Goal: Information Seeking & Learning: Learn about a topic

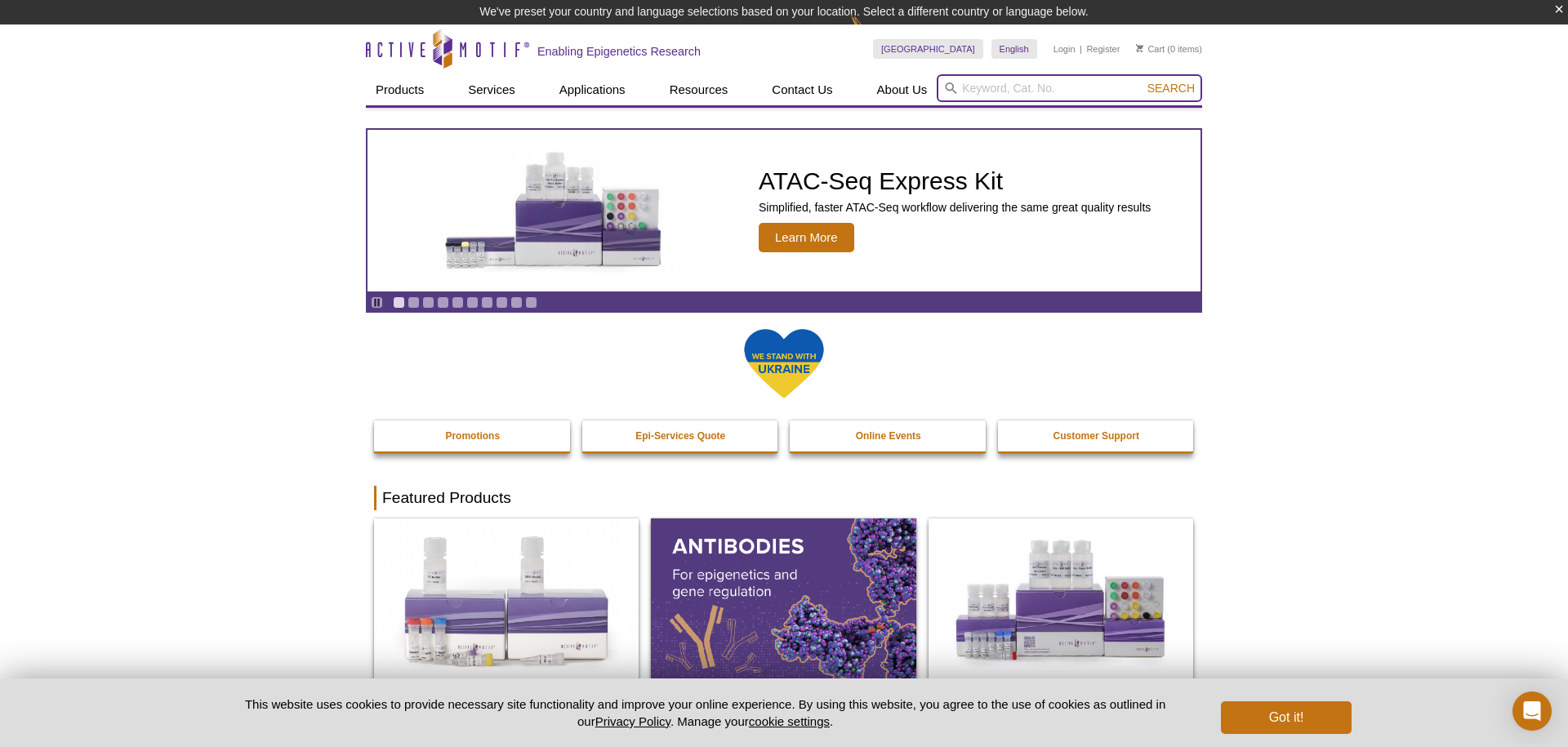
click at [1013, 93] on input "search" at bounding box center [1069, 89] width 266 height 28
type input "cuttag"
click at [1172, 89] on button "Search" at bounding box center [1171, 89] width 57 height 15
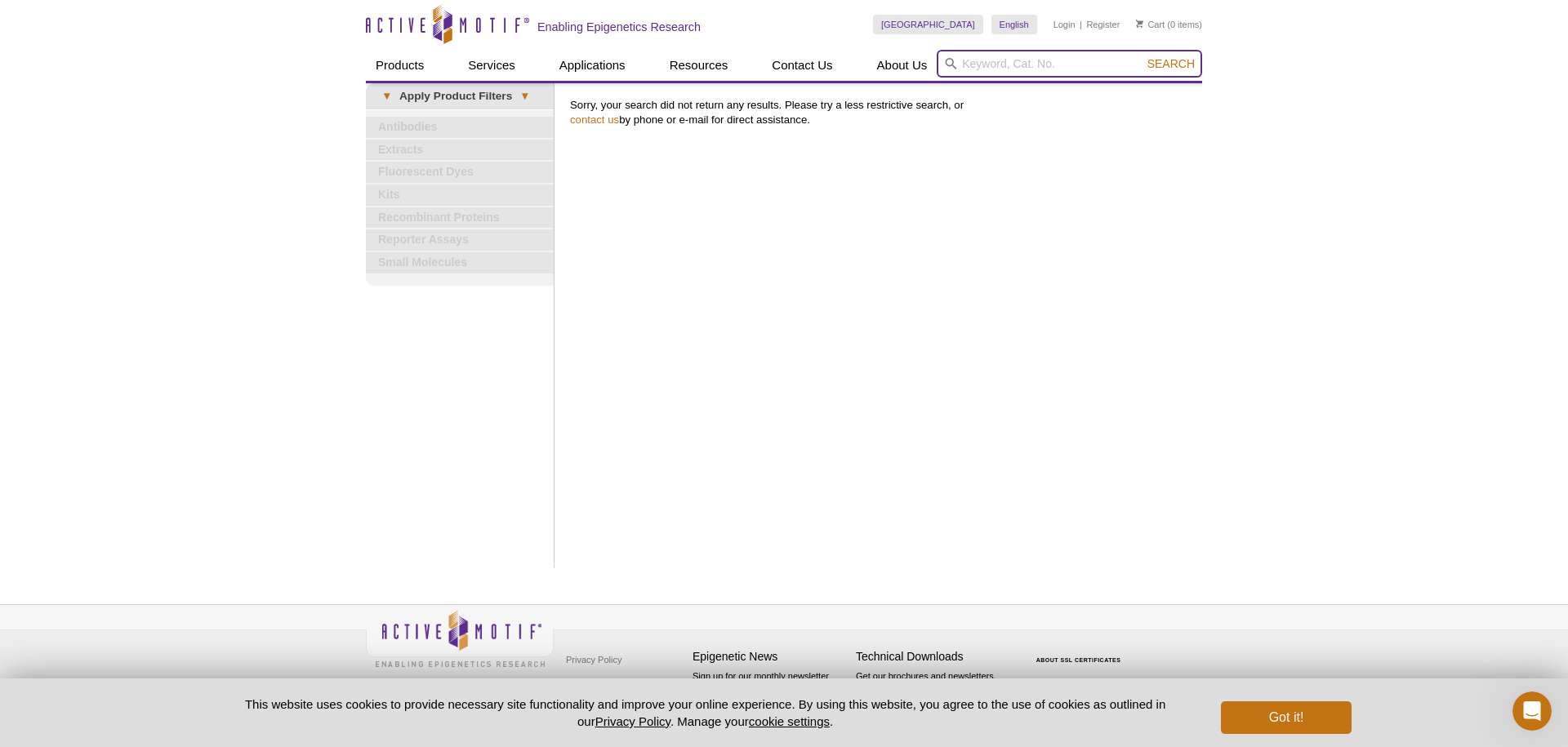
click at [1021, 64] on input "search" at bounding box center [1069, 64] width 266 height 28
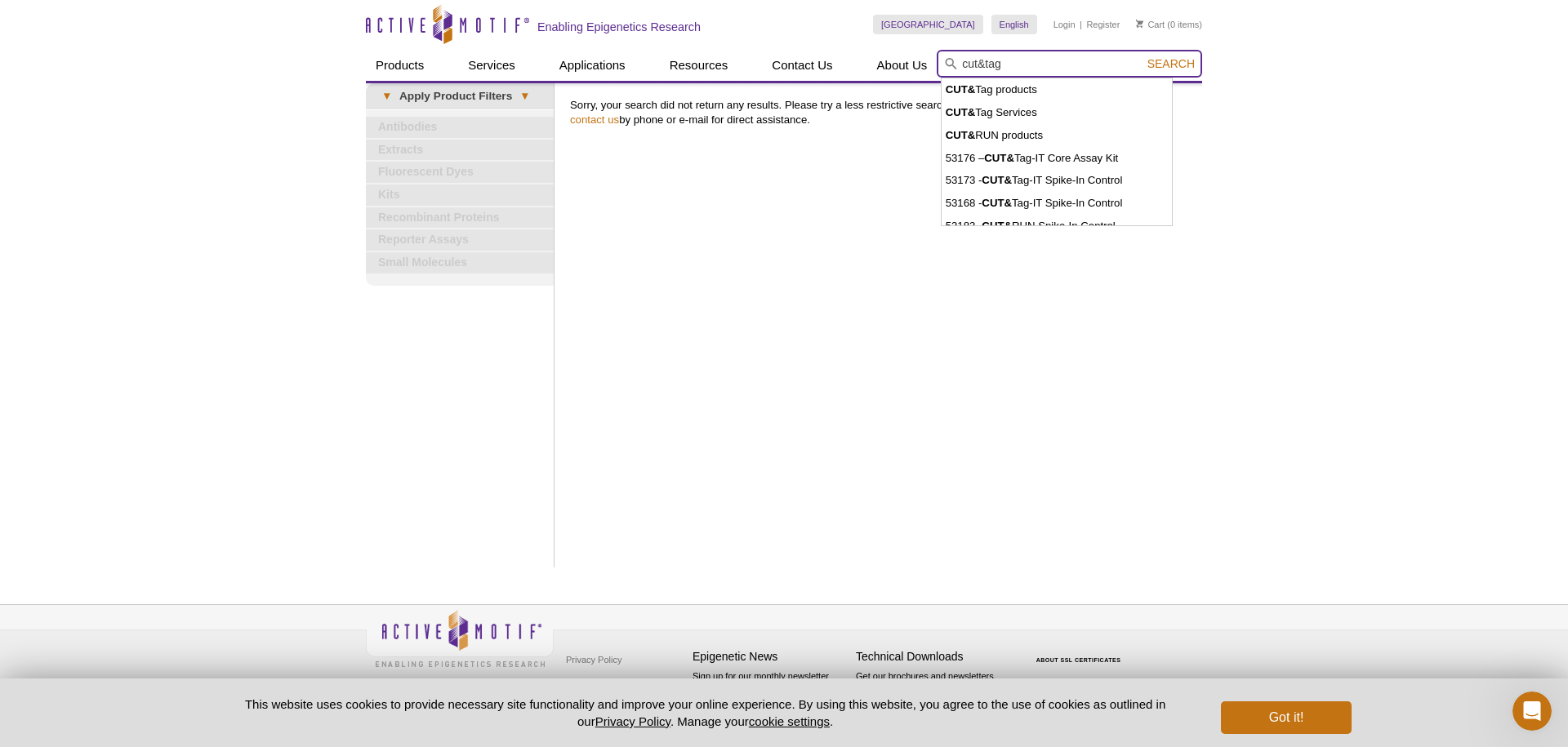
type input "cut&tag"
click at [1172, 64] on button "Search" at bounding box center [1171, 64] width 57 height 15
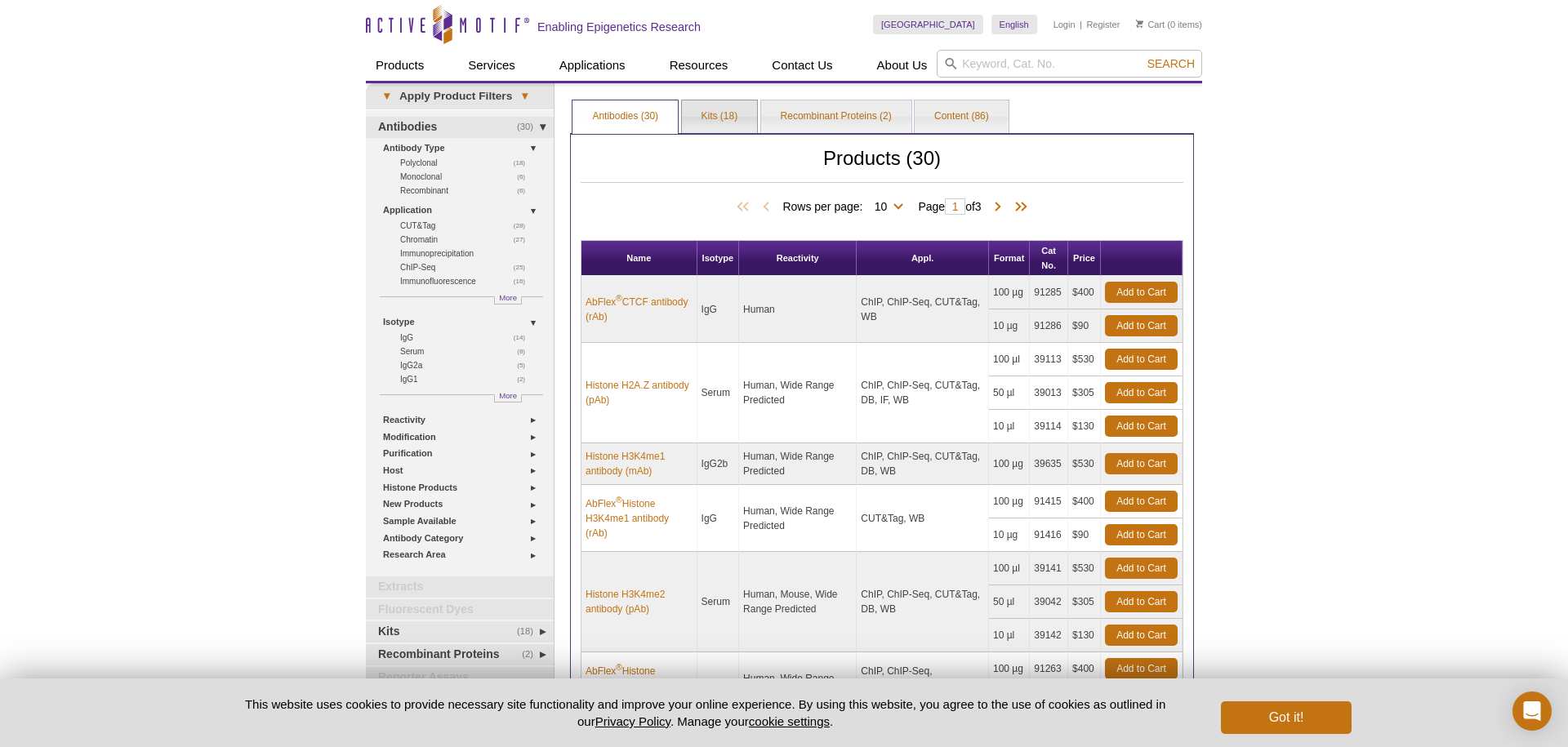
click at [683, 121] on link "Kits (18)" at bounding box center [720, 116] width 76 height 32
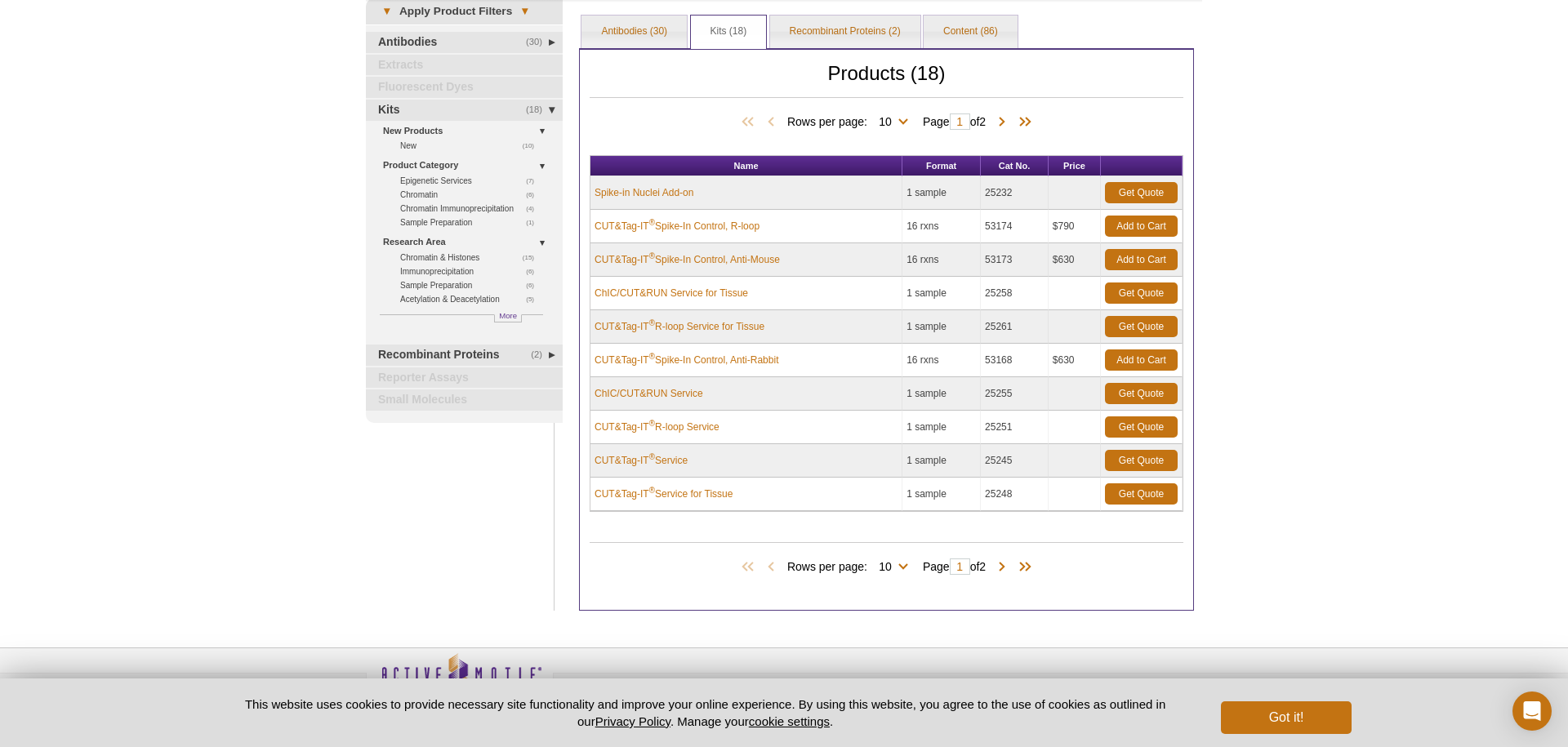
scroll to position [97, 0]
